Goal: Transaction & Acquisition: Obtain resource

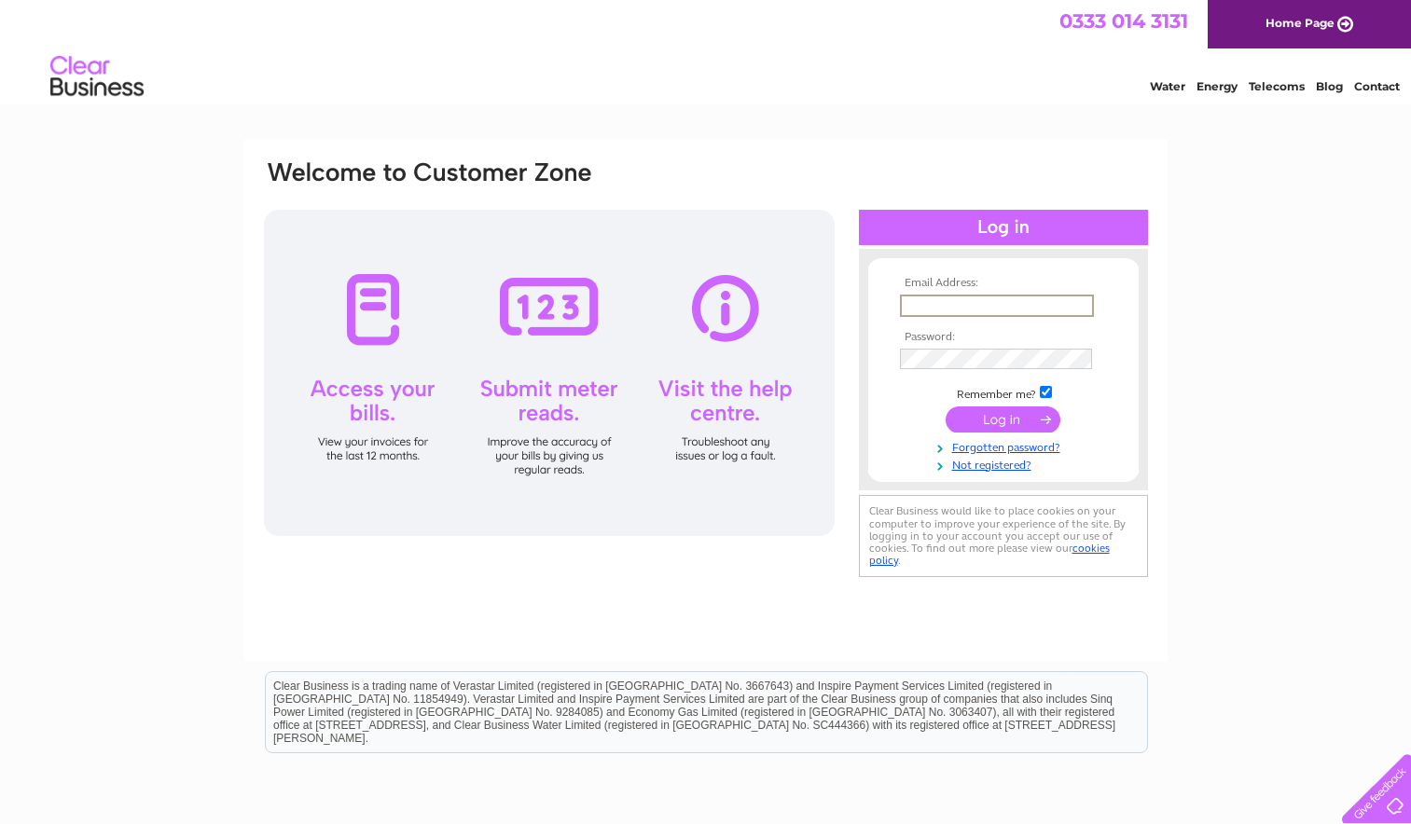
type input "[EMAIL_ADDRESS][DOMAIN_NAME]"
click at [1041, 427] on input "submit" at bounding box center [1003, 420] width 115 height 26
click at [1037, 421] on input "submit" at bounding box center [1003, 418] width 115 height 26
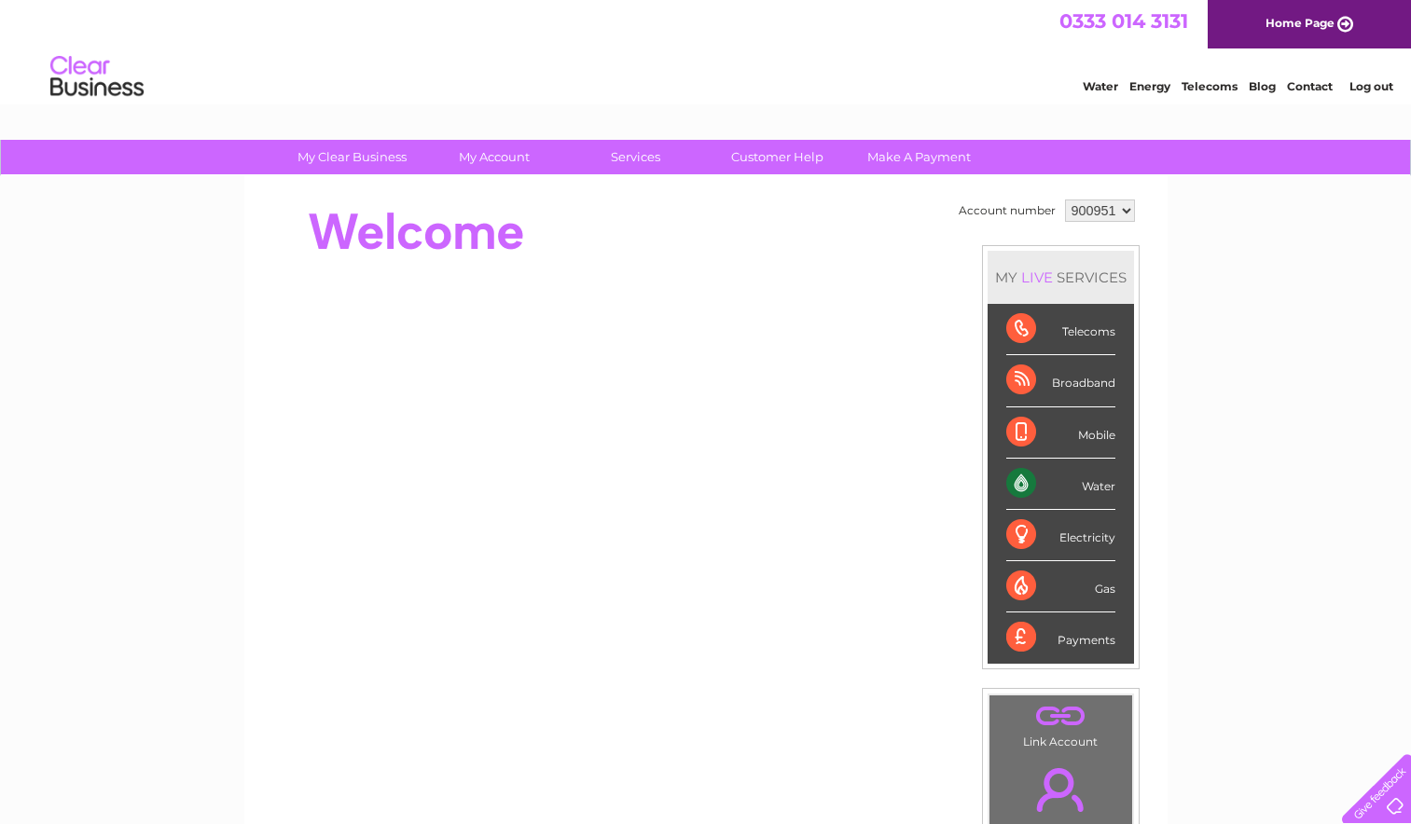
click at [1219, 260] on div "My Clear Business Login Details My Details My Preferences Link Account My Accou…" at bounding box center [705, 664] width 1411 height 1048
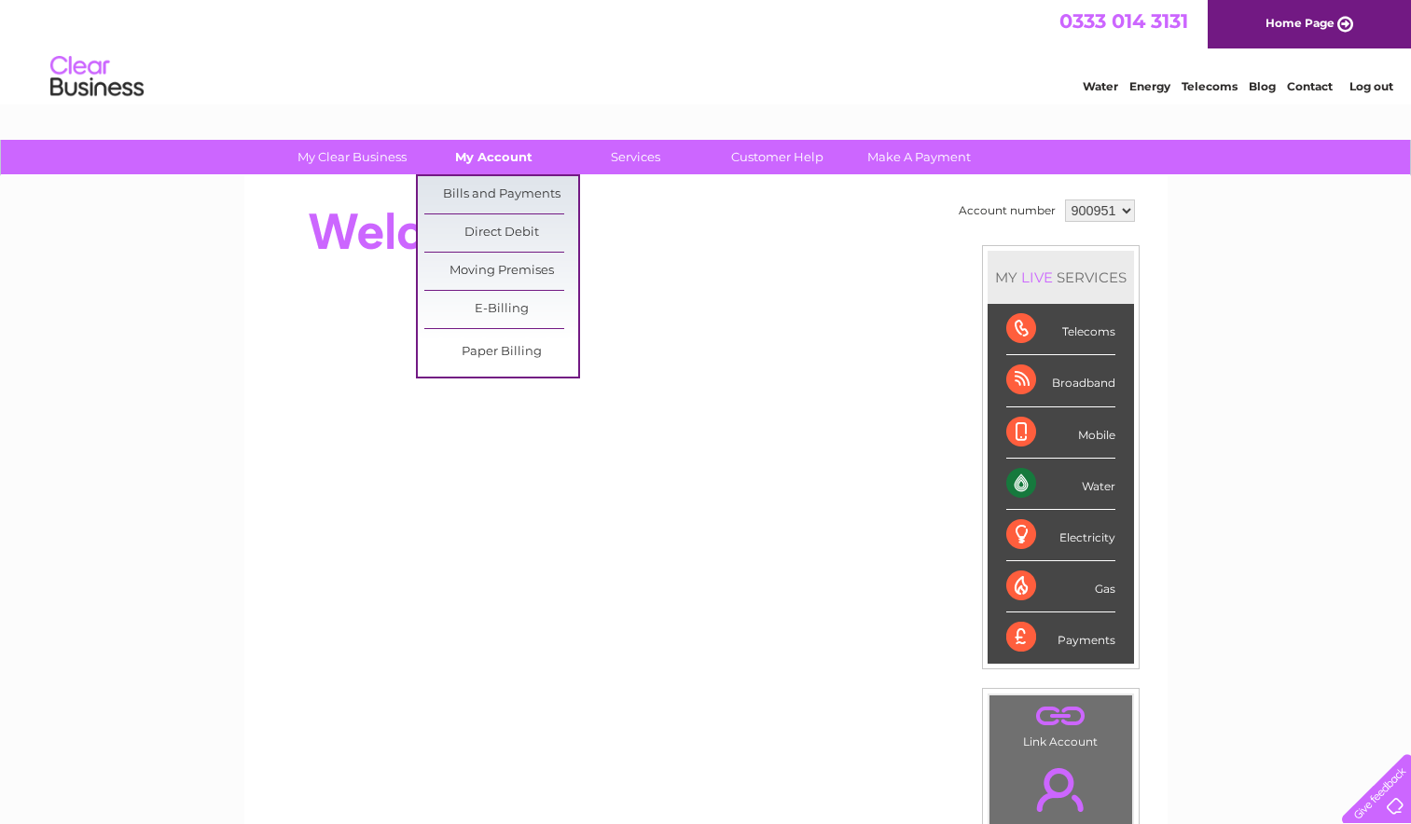
click at [487, 160] on link "My Account" at bounding box center [494, 157] width 154 height 35
click at [483, 199] on link "Bills and Payments" at bounding box center [501, 194] width 154 height 37
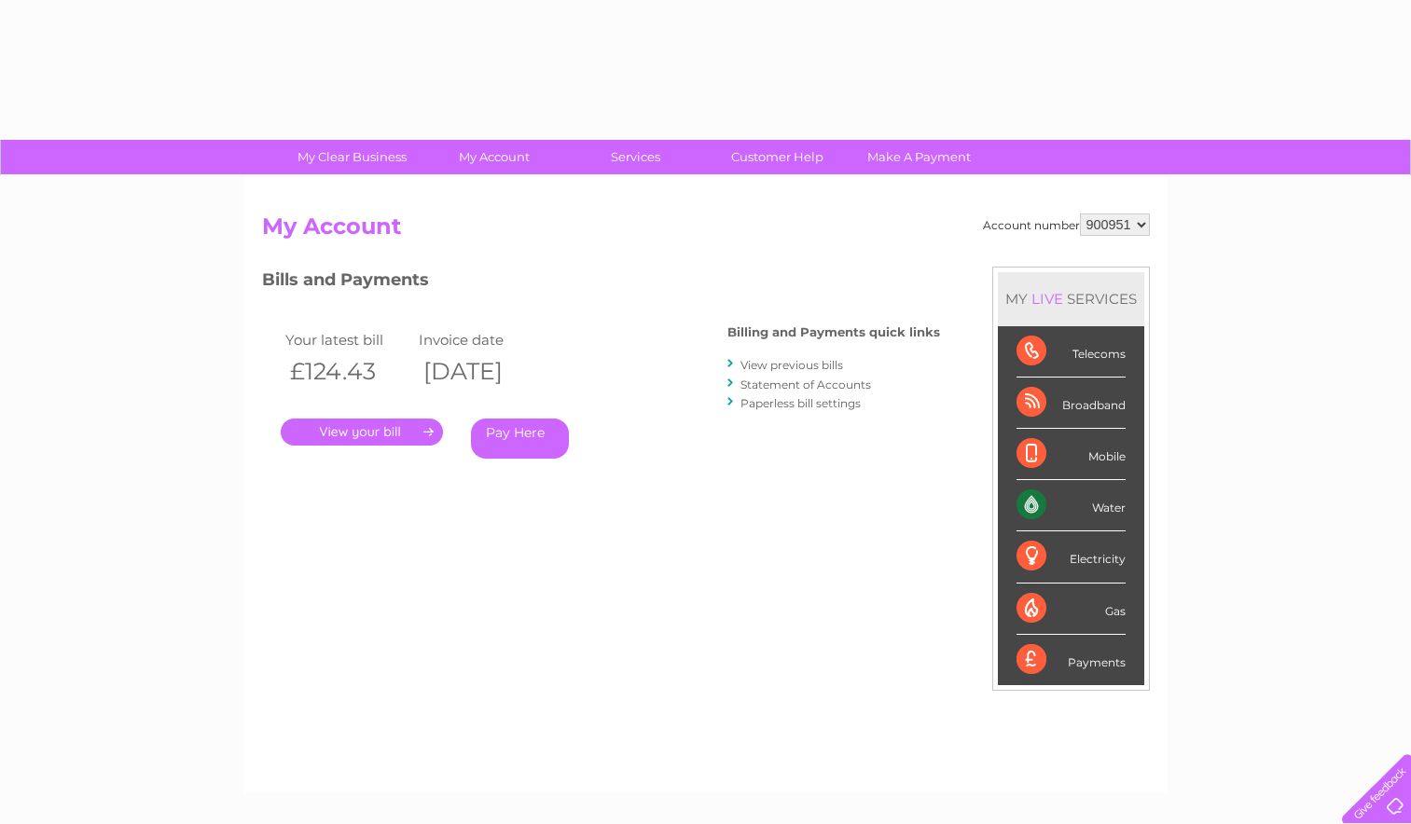
click at [656, 434] on div "Your latest bill Invoice date £124.43 02/09/2025 . Pay Here" at bounding box center [467, 397] width 410 height 177
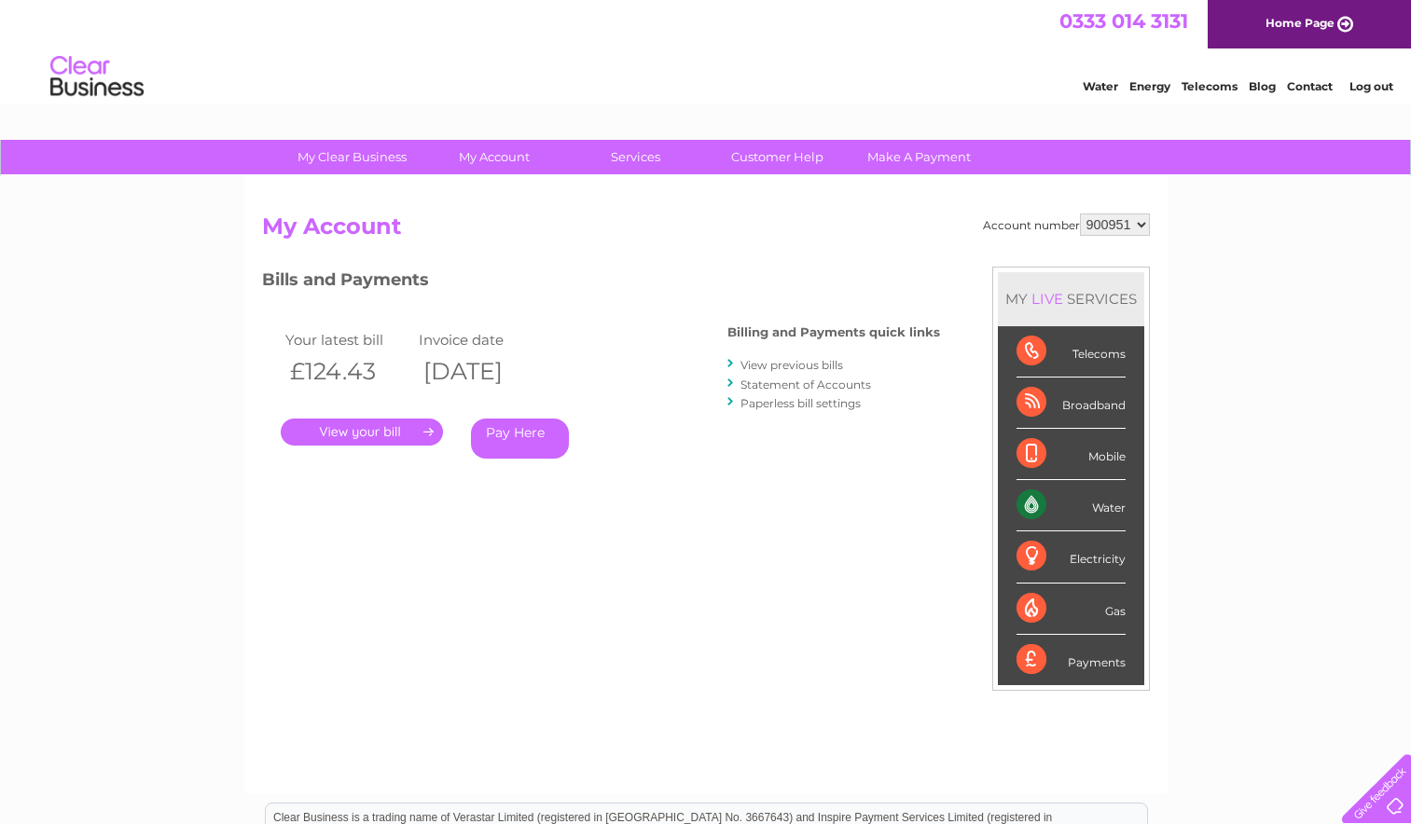
click at [387, 437] on link "." at bounding box center [362, 432] width 162 height 27
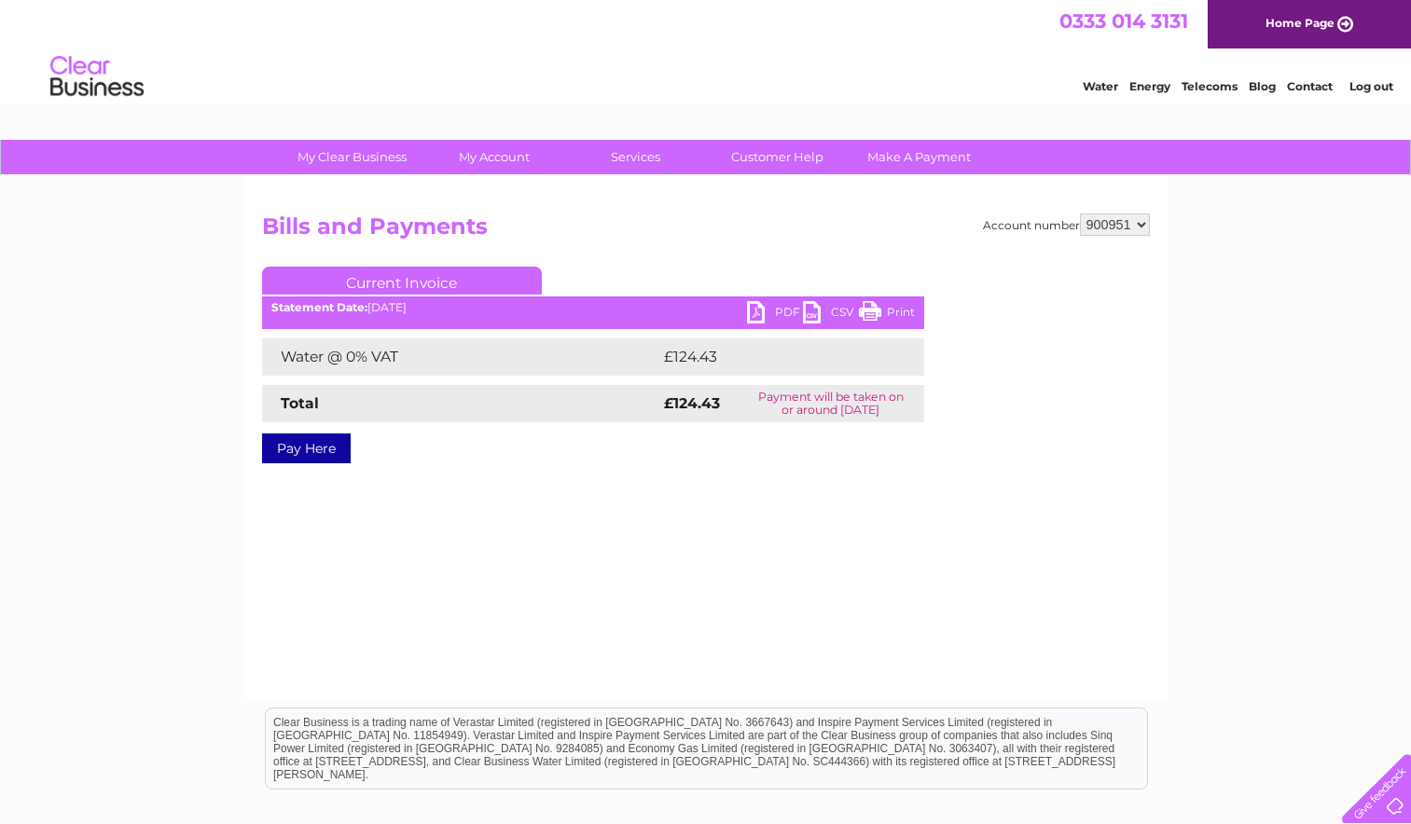
click at [756, 311] on link "PDF" at bounding box center [775, 314] width 56 height 27
click at [1125, 218] on select "900951 900952 900953 900977" at bounding box center [1115, 225] width 70 height 22
select select "900952"
click at [1080, 214] on select "900951 900952 900953 900977" at bounding box center [1115, 225] width 70 height 22
click at [774, 317] on link "PDF" at bounding box center [775, 314] width 56 height 27
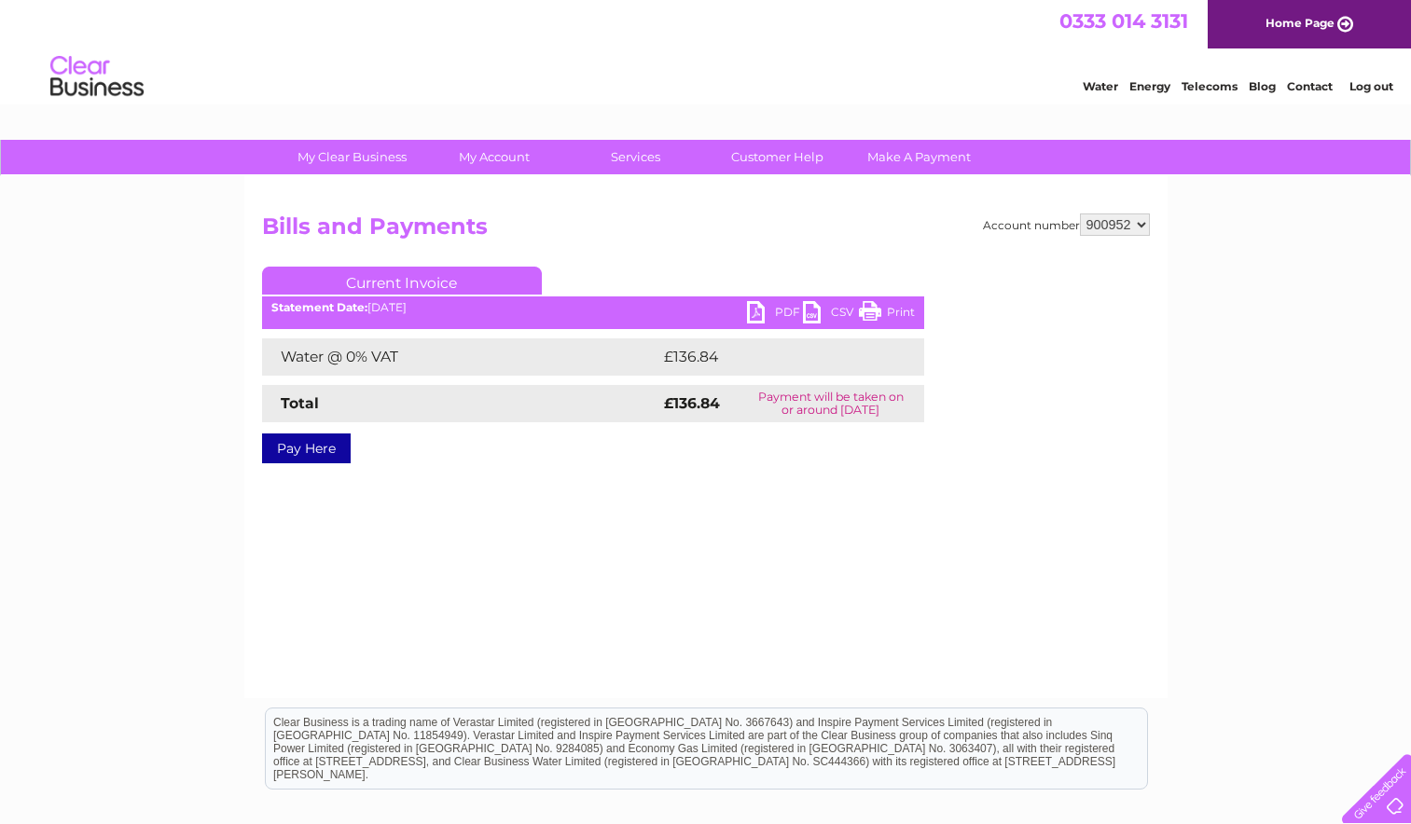
click at [1137, 227] on select "900951 900952 900953 900977" at bounding box center [1115, 225] width 70 height 22
select select "900953"
click at [1080, 214] on select "900951 900952 900953 900977" at bounding box center [1115, 225] width 70 height 22
click at [781, 314] on link "PDF" at bounding box center [775, 314] width 56 height 27
click at [1141, 228] on select "900951 900952 900953 900977" at bounding box center [1115, 225] width 70 height 22
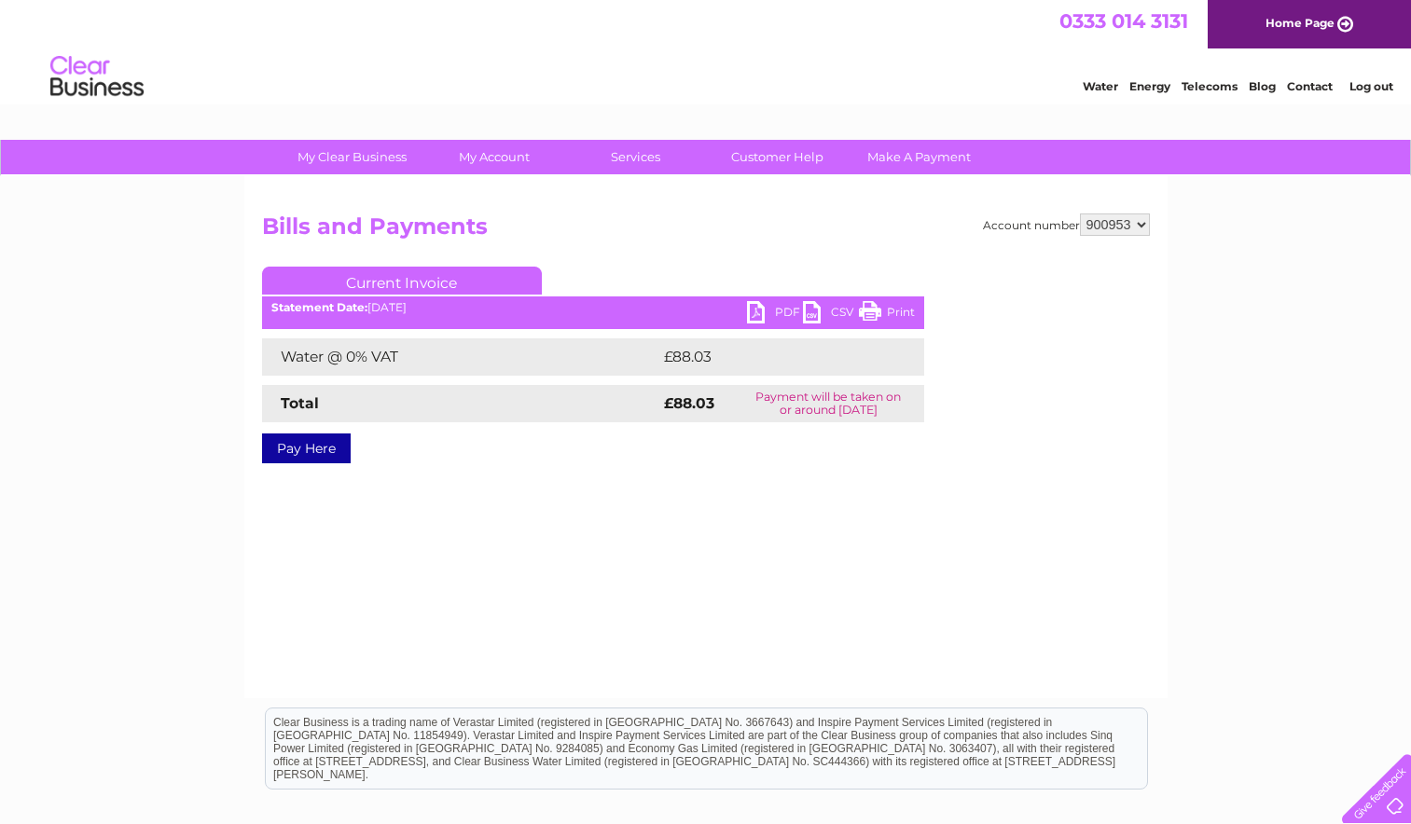
select select "900977"
click at [1080, 214] on select "900951 900952 900953 900977" at bounding box center [1115, 225] width 70 height 22
click at [782, 316] on link "PDF" at bounding box center [775, 314] width 56 height 27
click at [1138, 226] on select "900951 900952 900953 900977" at bounding box center [1115, 225] width 70 height 22
select select "900952"
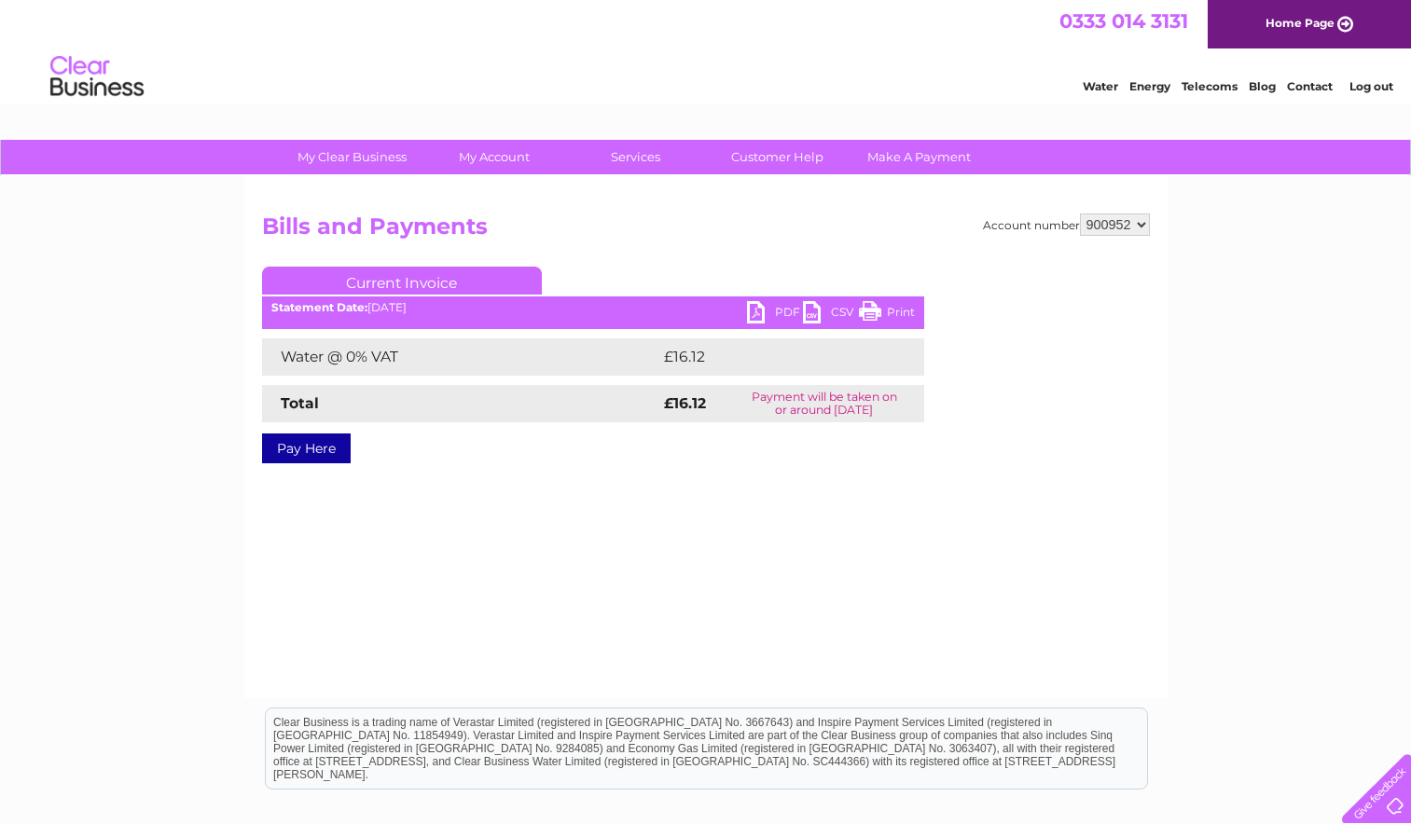
click at [1080, 214] on select "900951 900952 900953 900977" at bounding box center [1115, 225] width 70 height 22
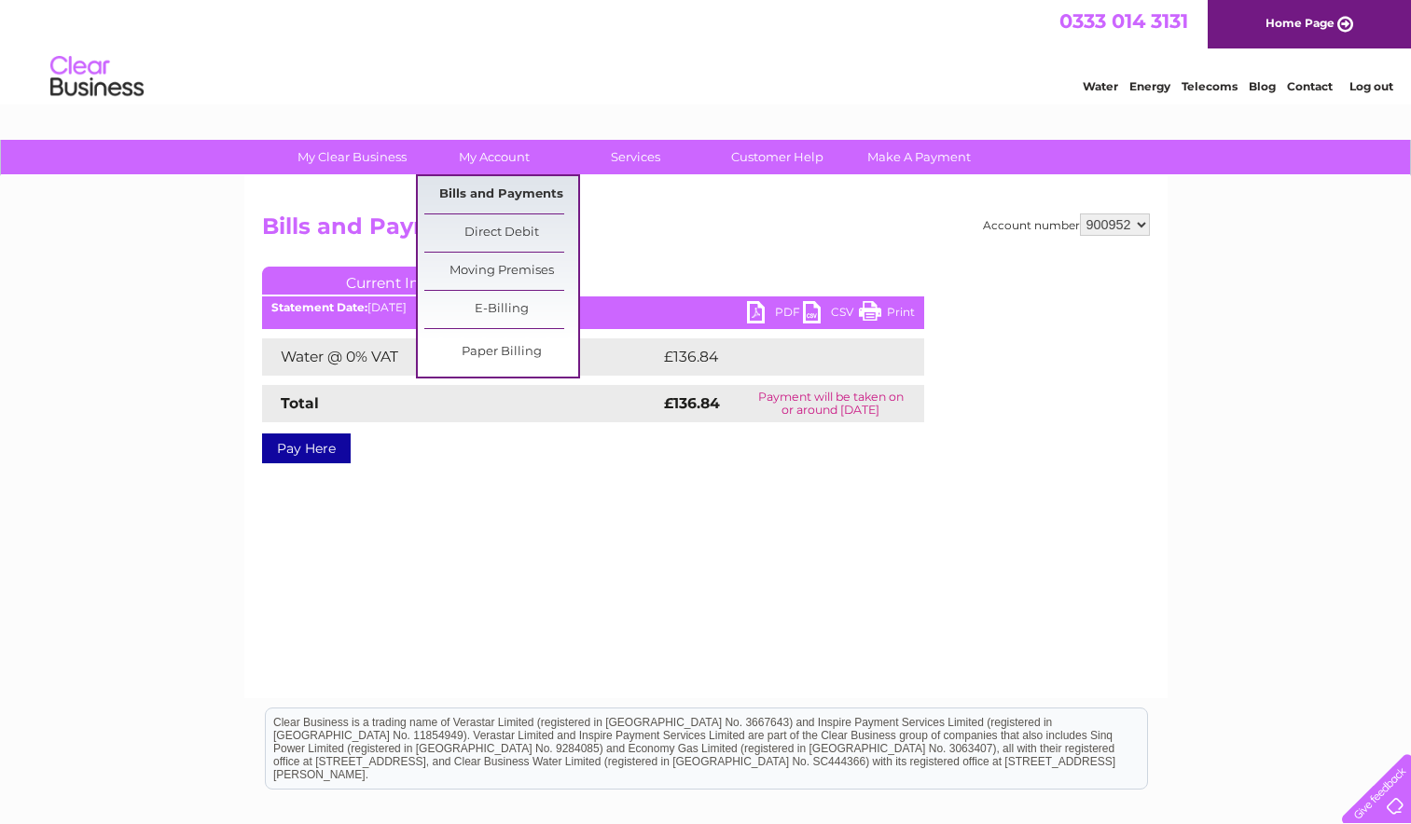
click at [478, 186] on link "Bills and Payments" at bounding box center [501, 194] width 154 height 37
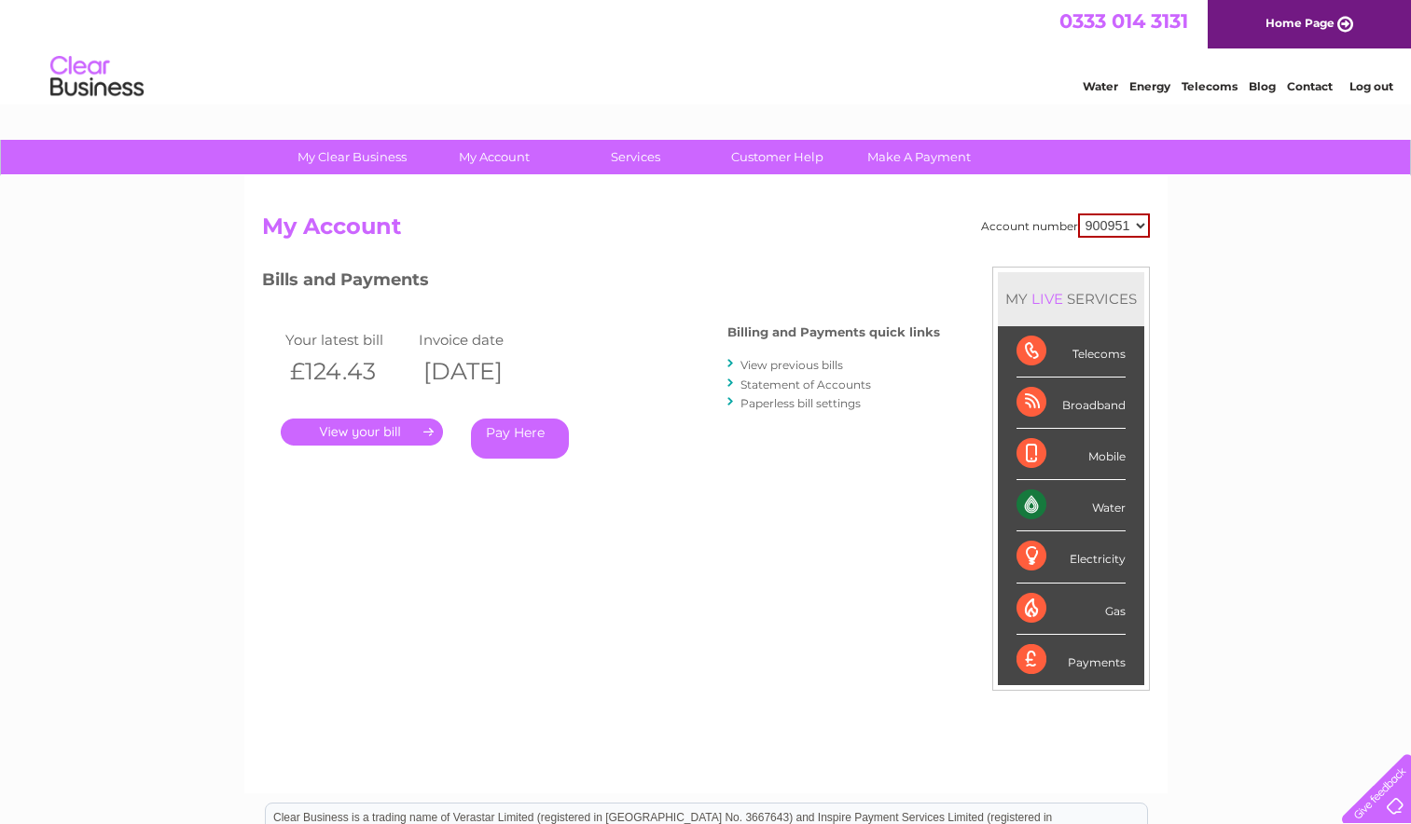
click at [794, 363] on link "View previous bills" at bounding box center [791, 365] width 103 height 14
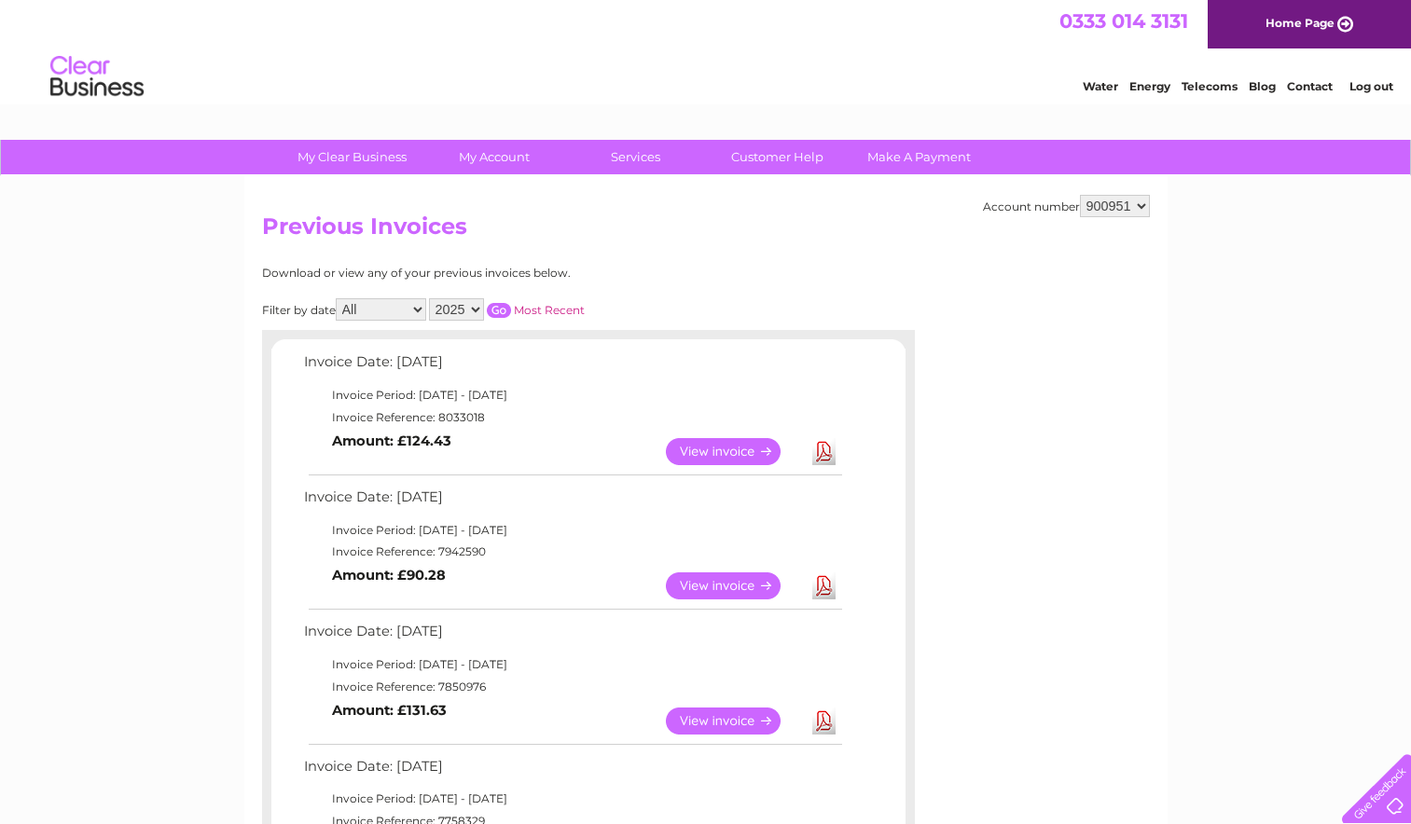
scroll to position [1, 0]
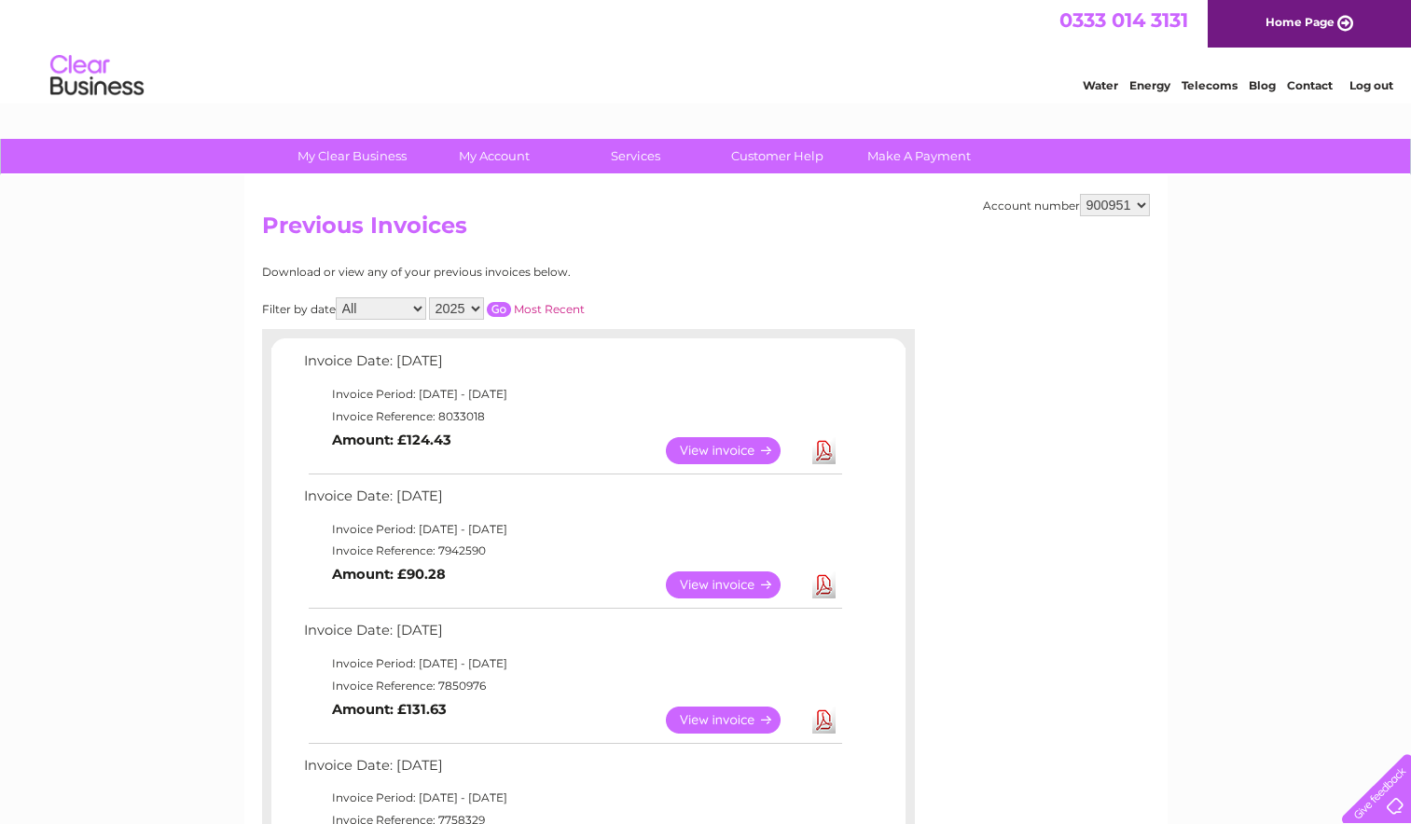
click at [465, 310] on select "2025 2024 2023 2022" at bounding box center [456, 309] width 55 height 22
select select "2024"
click at [430, 298] on select "2025 2024 2023 2022" at bounding box center [456, 309] width 55 height 22
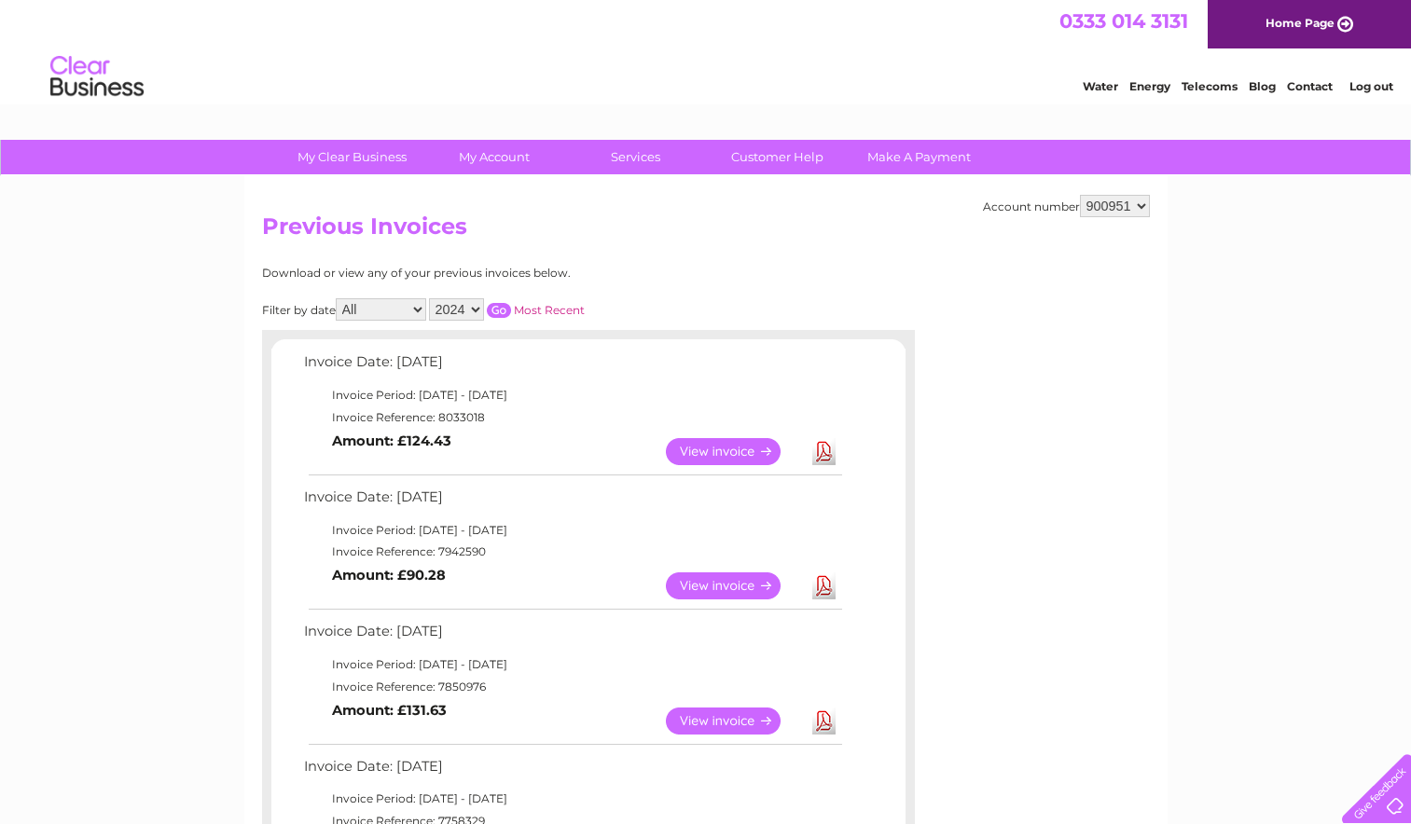
scroll to position [3, 0]
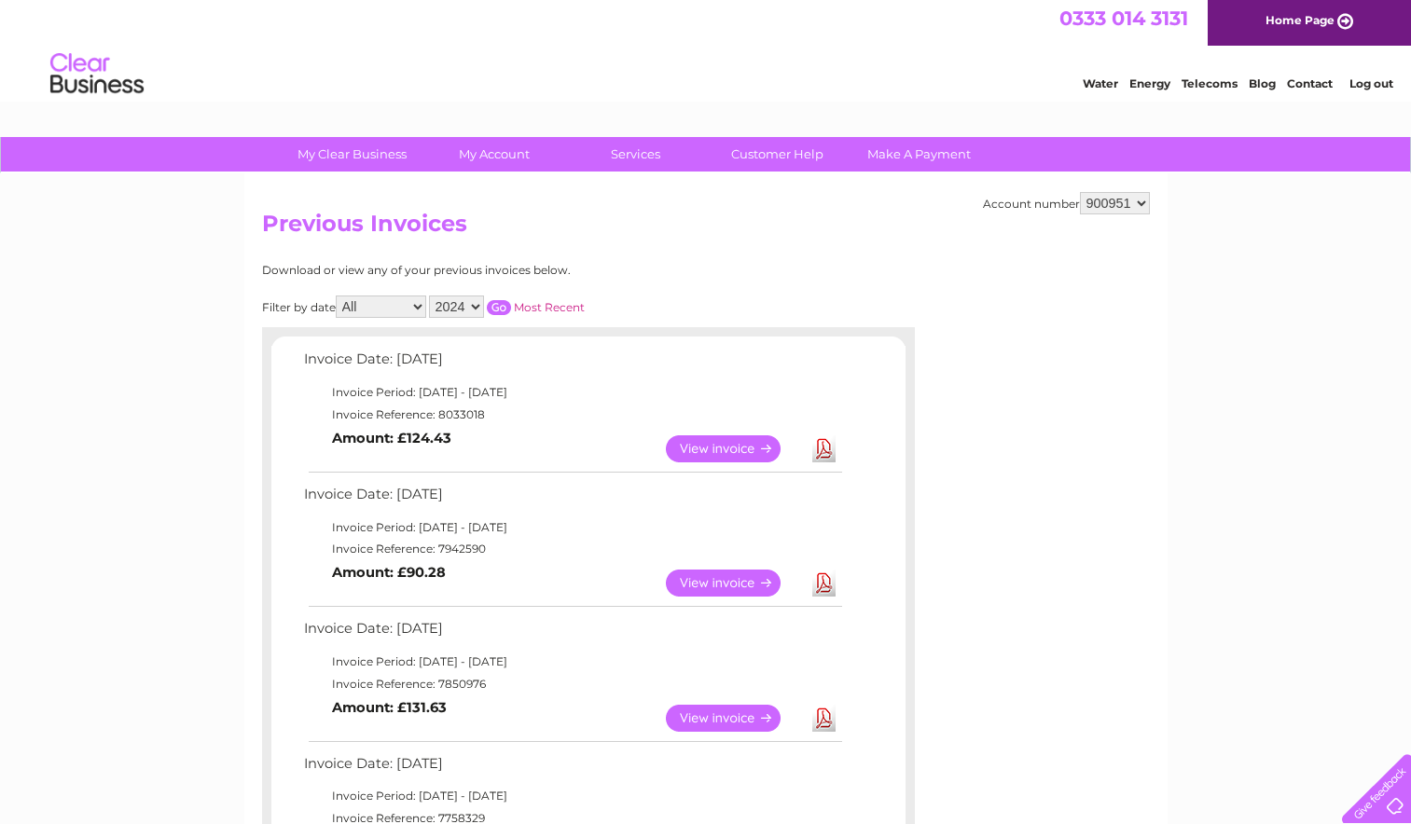
click at [495, 306] on input "button" at bounding box center [499, 307] width 24 height 15
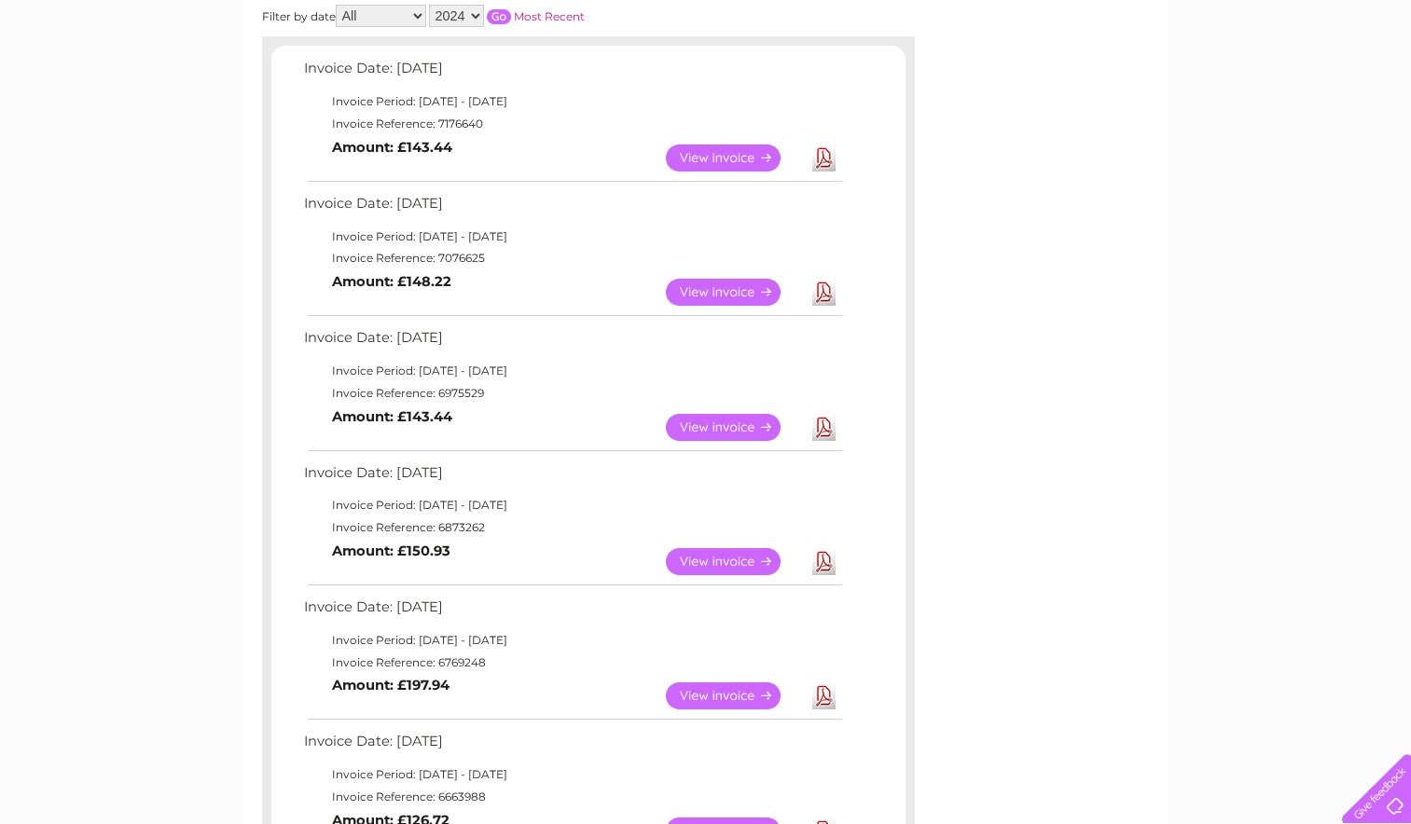
scroll to position [290, 0]
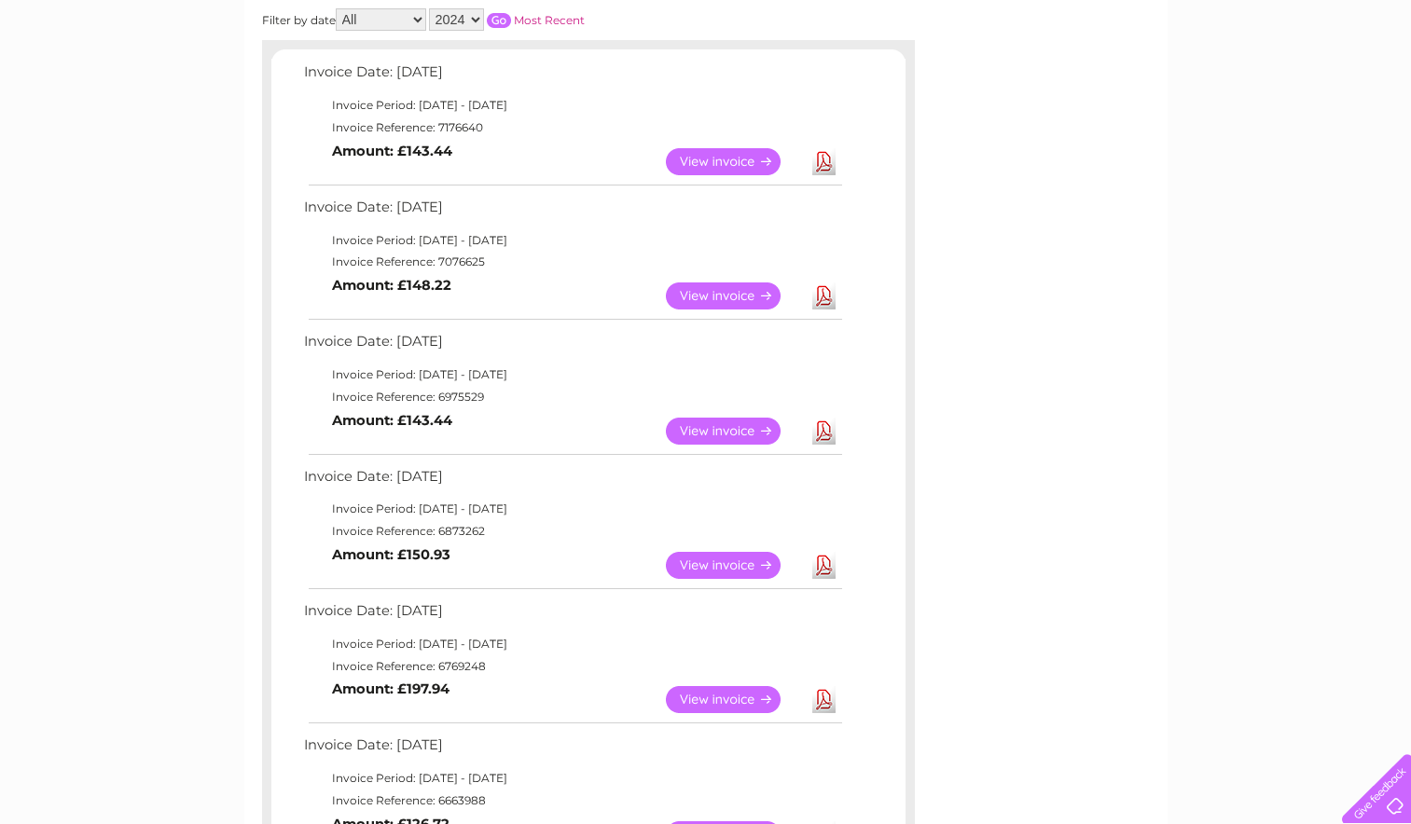
click at [710, 434] on link "View" at bounding box center [734, 431] width 137 height 27
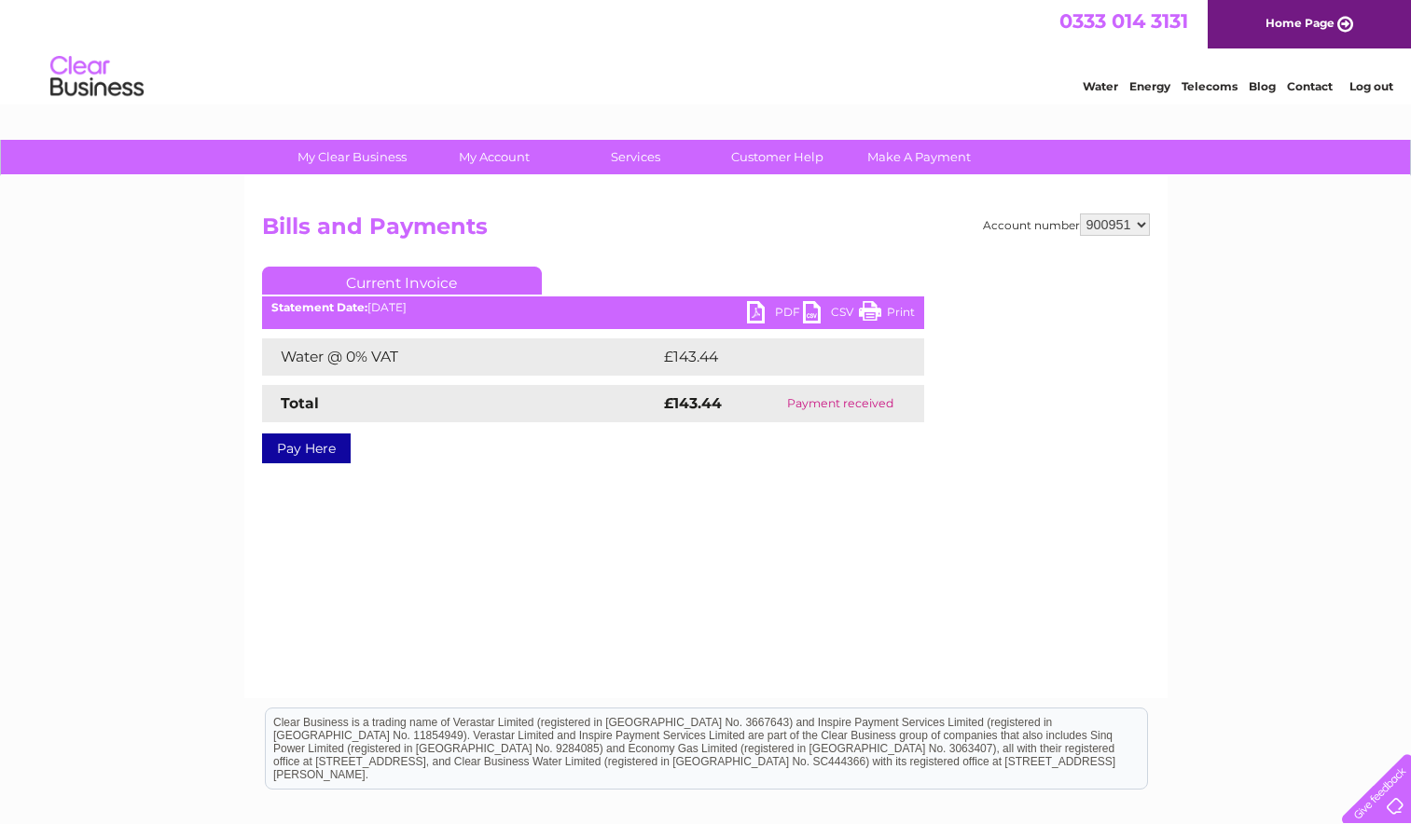
click at [769, 315] on link "PDF" at bounding box center [775, 314] width 56 height 27
click at [1135, 222] on select "900951 900952 900953 900977" at bounding box center [1115, 225] width 70 height 22
select select "900952"
click at [1080, 214] on select "900951 900952 900953 900977" at bounding box center [1115, 225] width 70 height 22
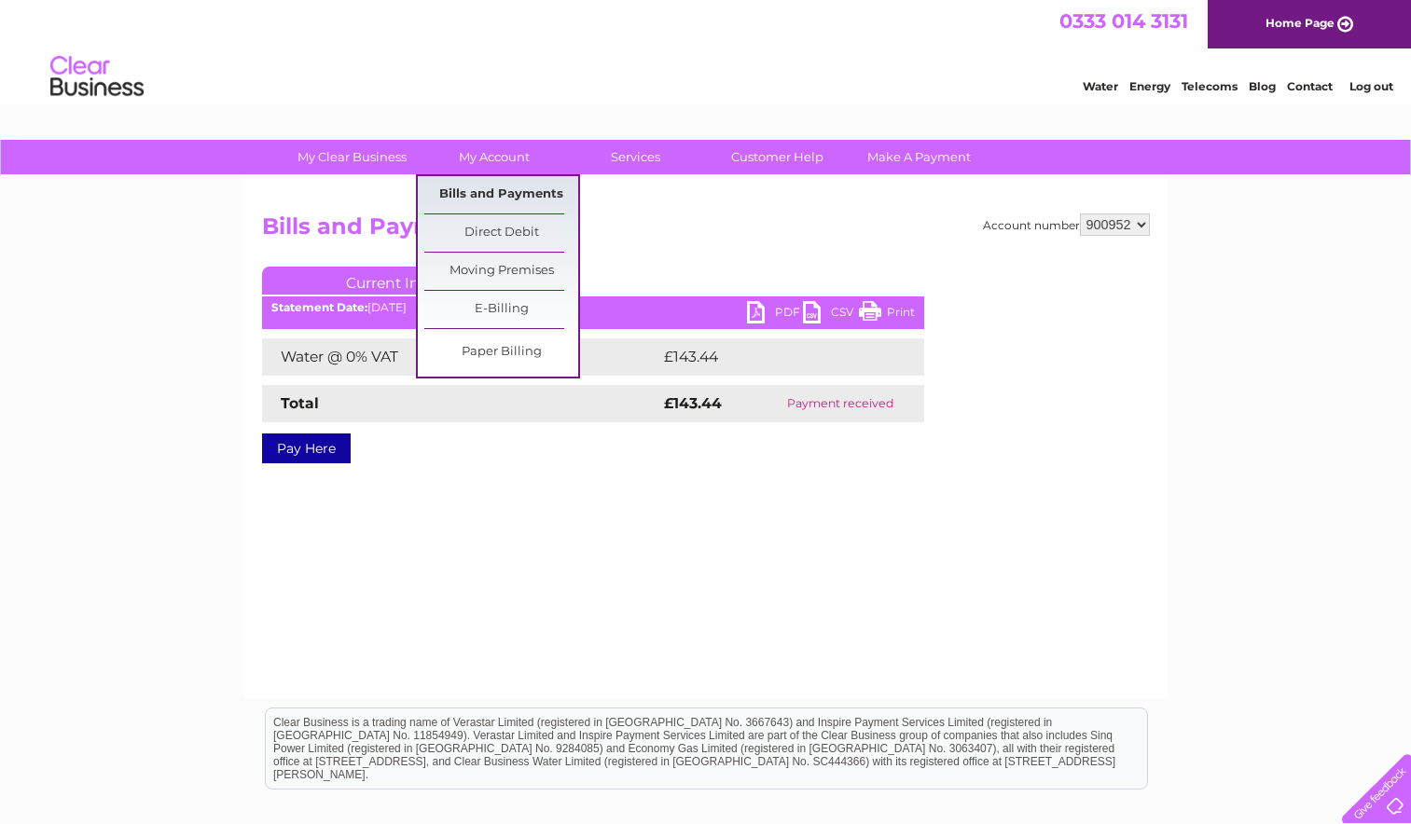
click at [496, 192] on link "Bills and Payments" at bounding box center [501, 194] width 154 height 37
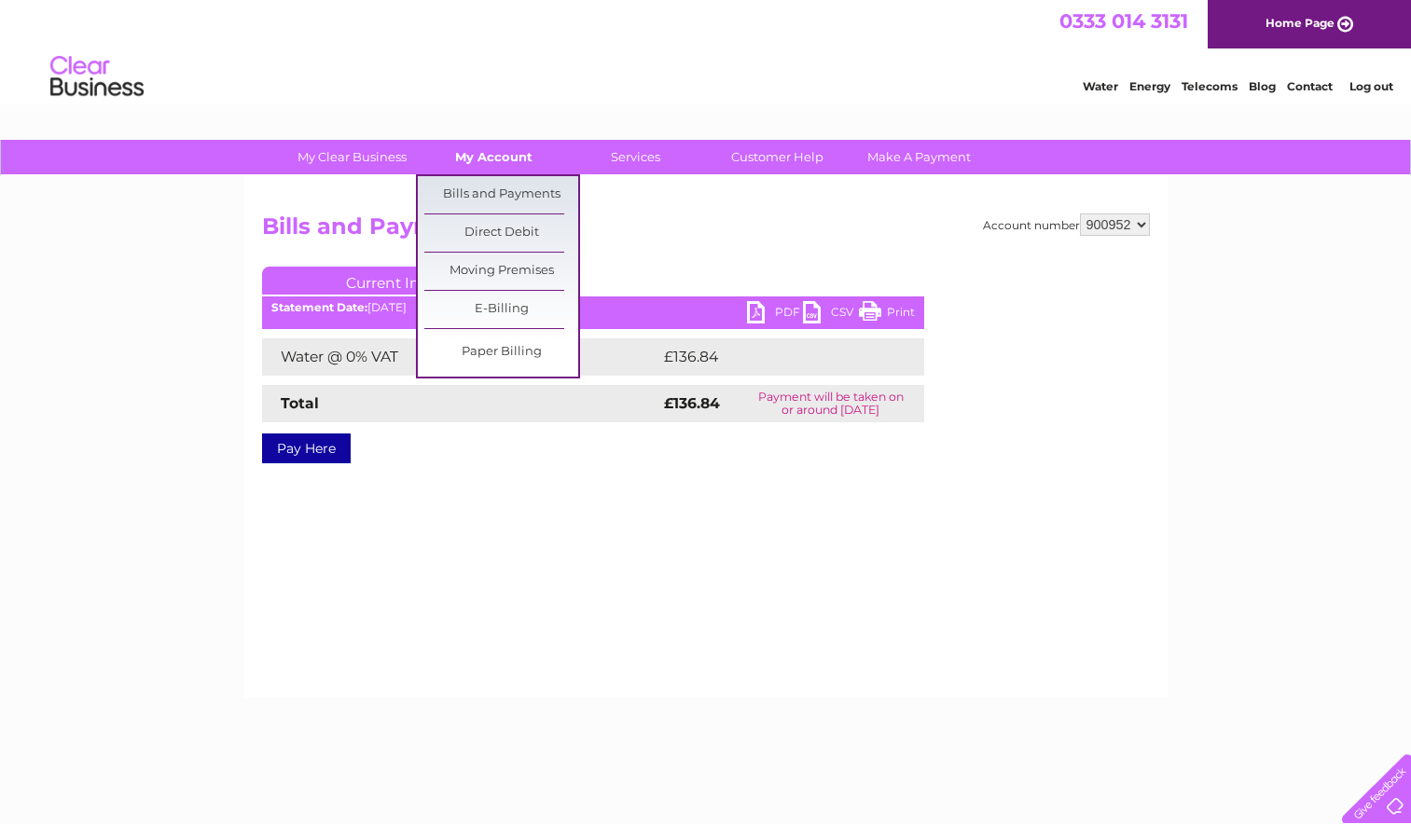
click at [495, 169] on link "My Account" at bounding box center [494, 157] width 154 height 35
click at [499, 187] on link "Bills and Payments" at bounding box center [501, 194] width 154 height 37
click at [516, 189] on link "Bills and Payments" at bounding box center [501, 194] width 154 height 37
